Goal: Use online tool/utility

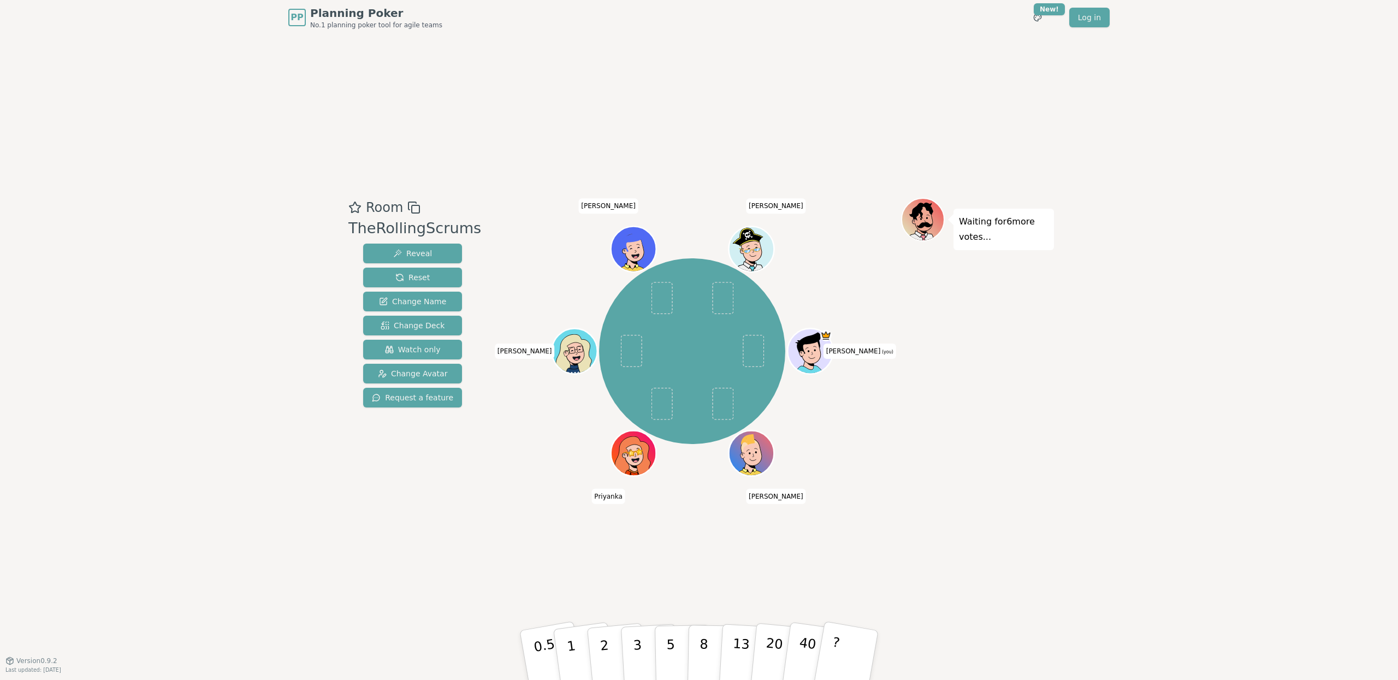
click at [890, 102] on div "Room TheRollingScrums Reveal Reset Change Name Change Deck Watch only Change Av…" at bounding box center [699, 347] width 710 height 625
drag, startPoint x: 638, startPoint y: 639, endPoint x: 567, endPoint y: 605, distance: 78.4
click at [638, 639] on p "3" at bounding box center [639, 667] width 12 height 60
click at [436, 562] on div "Room TheRollingScrums Reveal Reset Change Name Change Deck Watch only Change Av…" at bounding box center [699, 347] width 710 height 625
click at [400, 275] on span "Reset" at bounding box center [412, 277] width 34 height 11
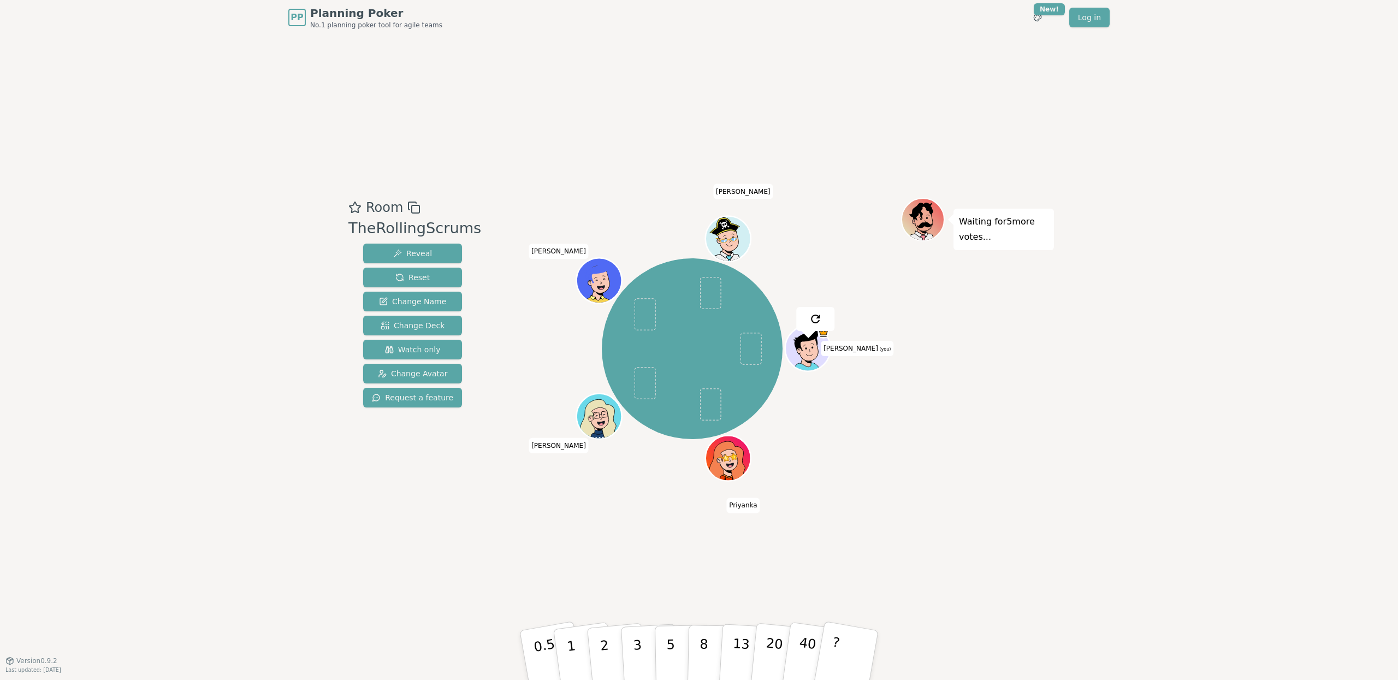
click at [200, 274] on div "PP Planning Poker No.1 planning poker tool for agile teams Toggle theme New! Lo…" at bounding box center [699, 340] width 1398 height 680
click at [440, 567] on div "Room TheRollingScrums Reveal Reset Change Name Change Deck Watch only Change Av…" at bounding box center [699, 347] width 710 height 625
click at [610, 632] on button "2" at bounding box center [617, 655] width 62 height 87
click at [496, 565] on div "Room TheRollingScrums Reveal Reset Change Name Change Deck Watch only Change Av…" at bounding box center [699, 347] width 710 height 625
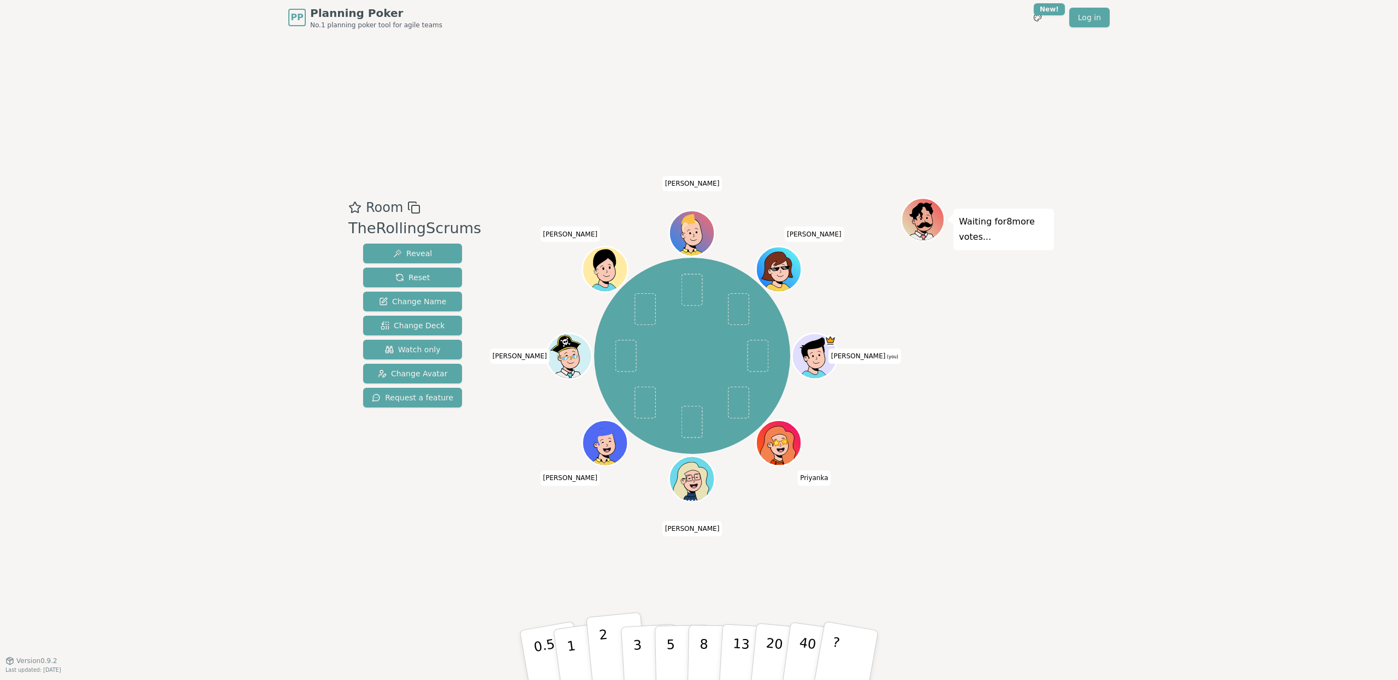
click at [604, 642] on p "2" at bounding box center [605, 657] width 14 height 60
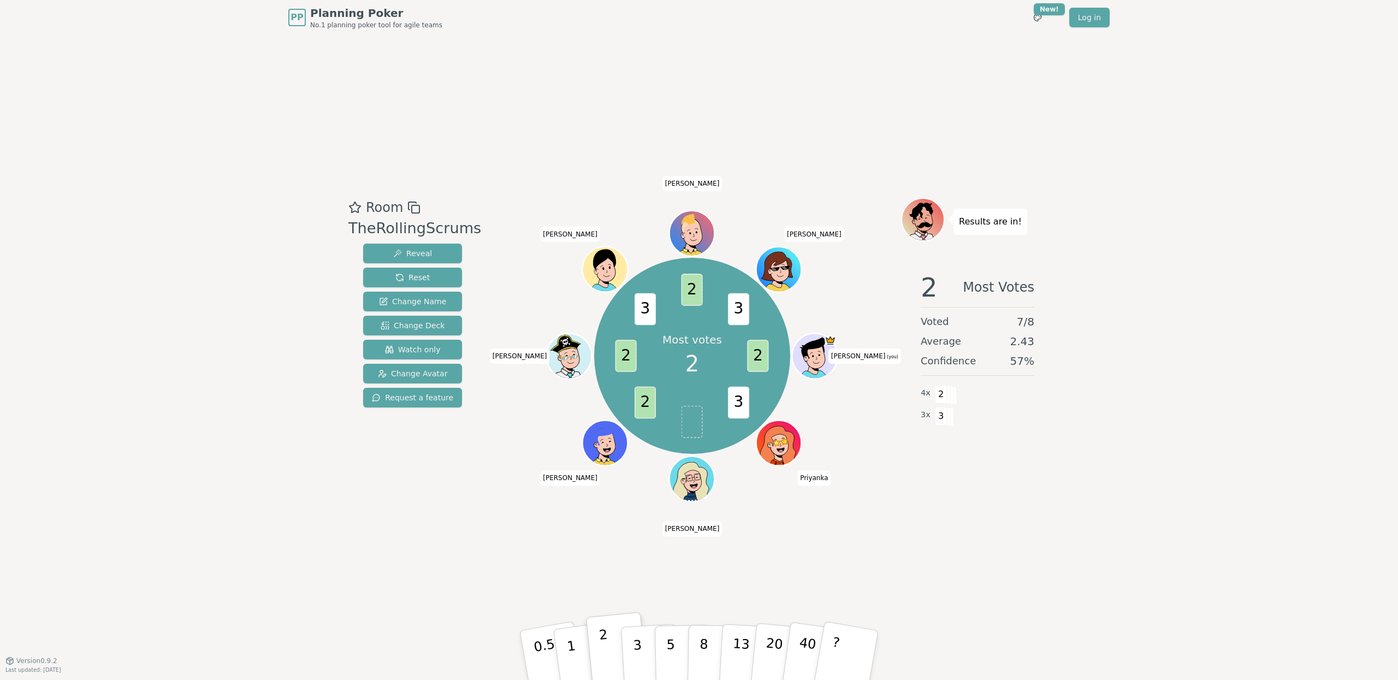
click at [612, 658] on button "2" at bounding box center [617, 655] width 62 height 87
click at [633, 648] on p "3" at bounding box center [638, 656] width 12 height 60
